Goal: Find specific page/section: Find specific page/section

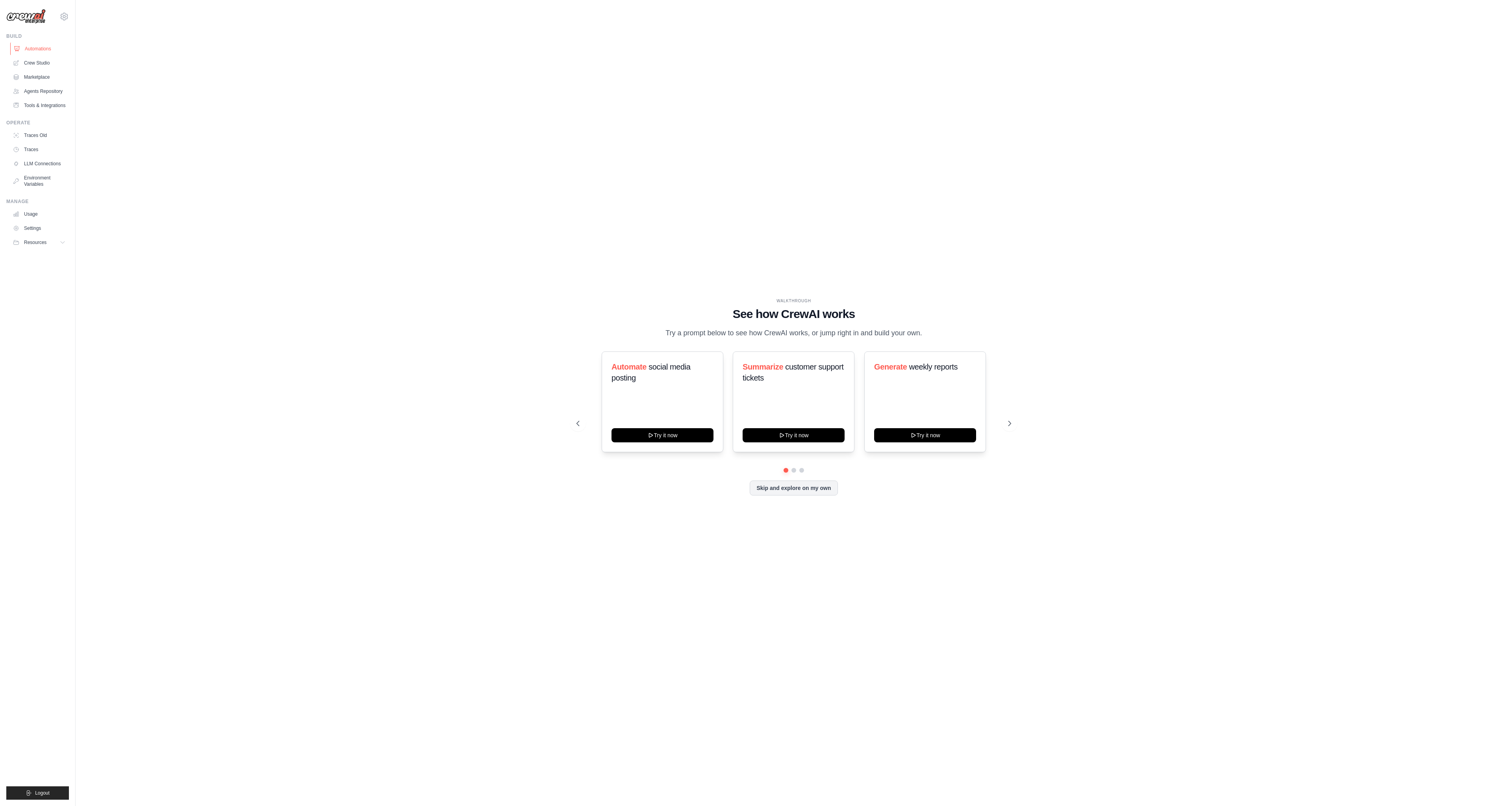
click at [22, 42] on link "Automations" at bounding box center [39, 48] width 59 height 12
click at [38, 63] on link "Crew Studio" at bounding box center [39, 63] width 59 height 12
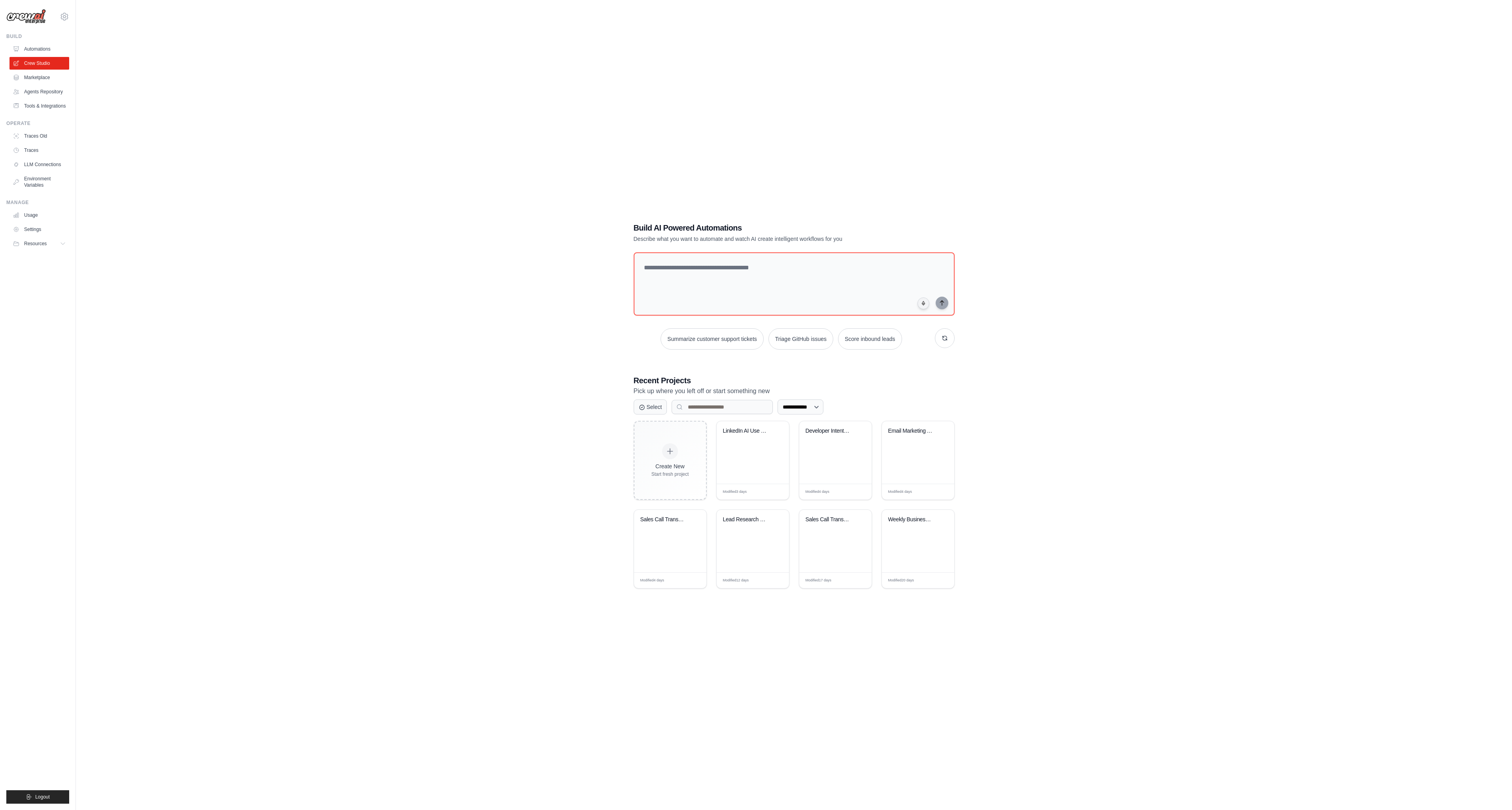
scroll to position [16, 0]
click at [832, 450] on div "Developer Intent-Based Outreach Eng..." at bounding box center [835, 444] width 72 height 62
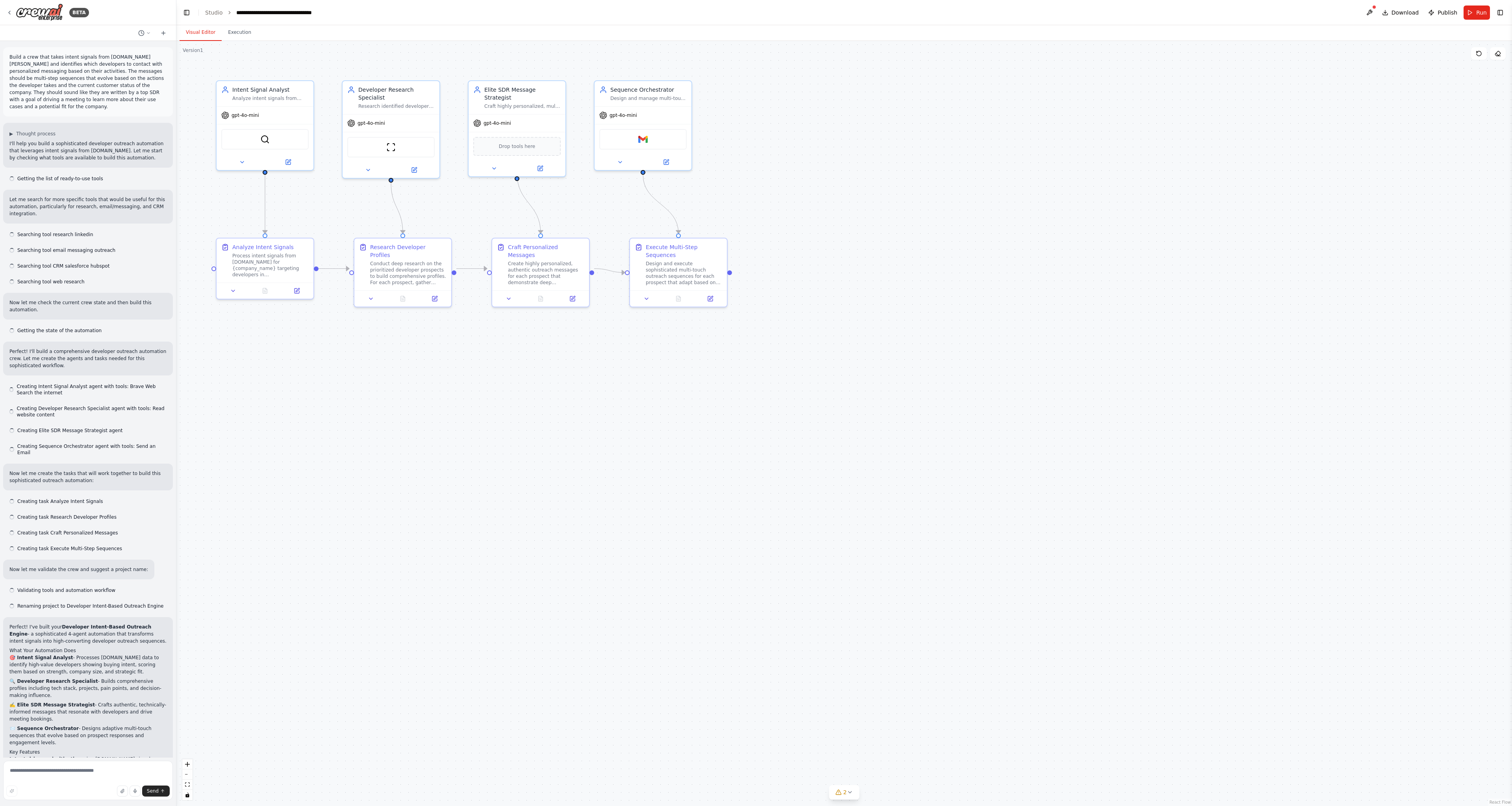
scroll to position [117, 0]
